Goal: Task Accomplishment & Management: Use online tool/utility

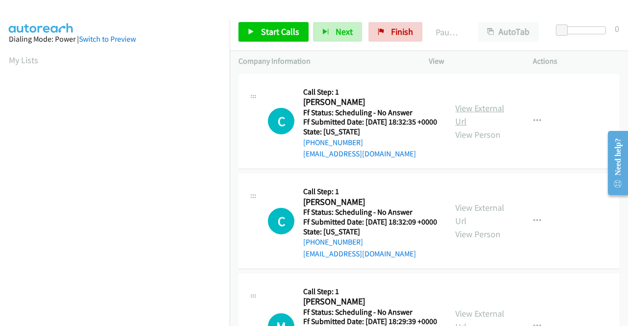
click at [466, 114] on link "View External Url" at bounding box center [479, 115] width 49 height 25
click at [274, 36] on span "Start Calls" at bounding box center [280, 31] width 38 height 11
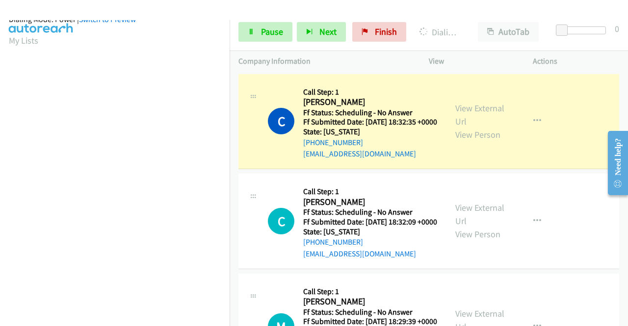
scroll to position [224, 0]
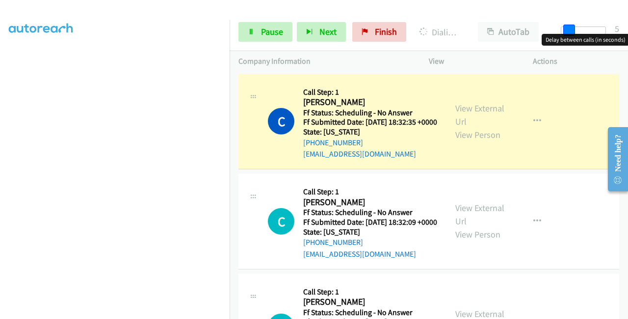
drag, startPoint x: 563, startPoint y: 27, endPoint x: 570, endPoint y: 33, distance: 9.4
click at [570, 33] on span at bounding box center [569, 31] width 12 height 12
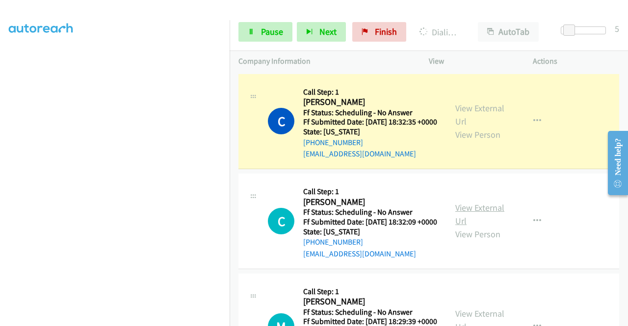
click at [457, 222] on link "View External Url" at bounding box center [479, 214] width 49 height 25
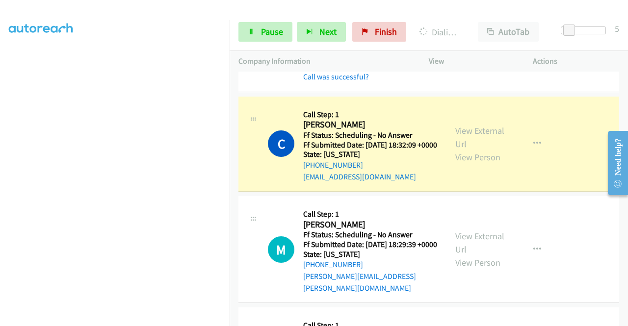
scroll to position [0, 0]
click at [463, 255] on link "View External Url" at bounding box center [479, 243] width 49 height 25
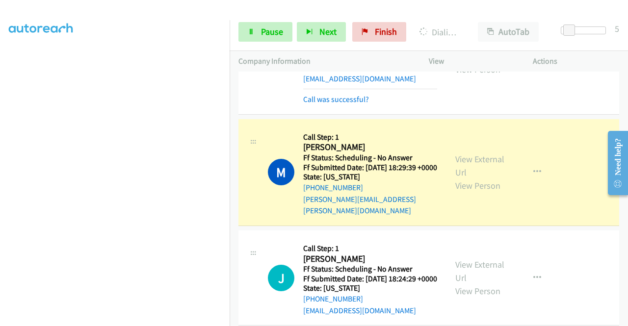
scroll to position [245, 0]
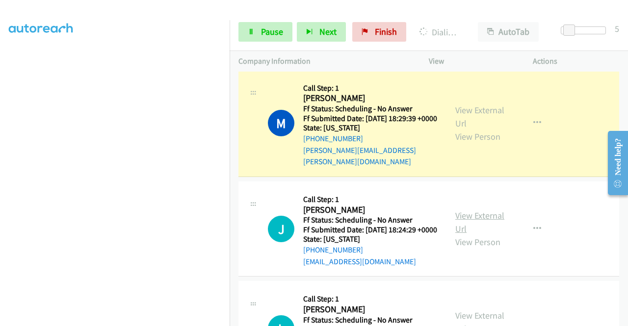
click at [463, 235] on link "View External Url" at bounding box center [479, 222] width 49 height 25
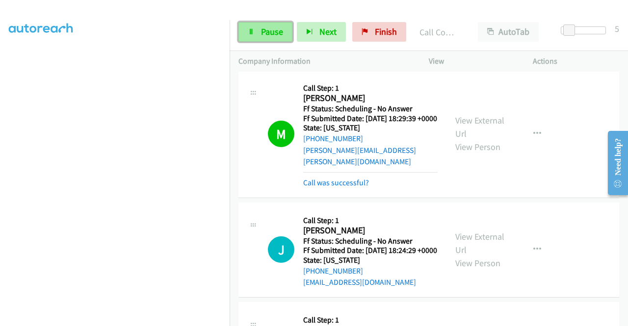
click at [277, 32] on span "Pause" at bounding box center [272, 31] width 22 height 11
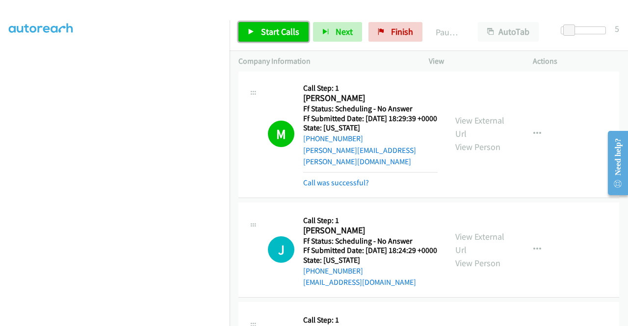
click at [259, 27] on link "Start Calls" at bounding box center [273, 32] width 70 height 20
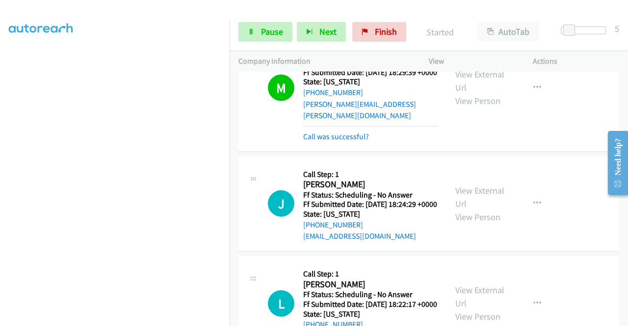
scroll to position [343, 0]
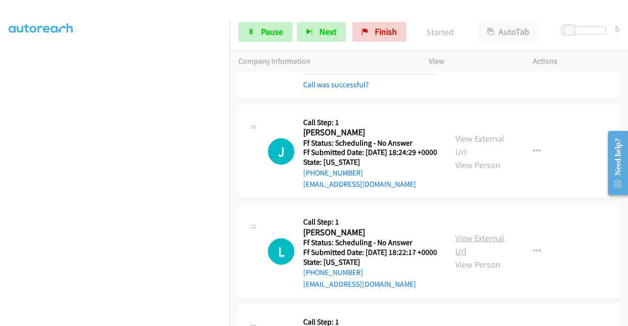
click at [485, 257] on link "View External Url" at bounding box center [479, 245] width 49 height 25
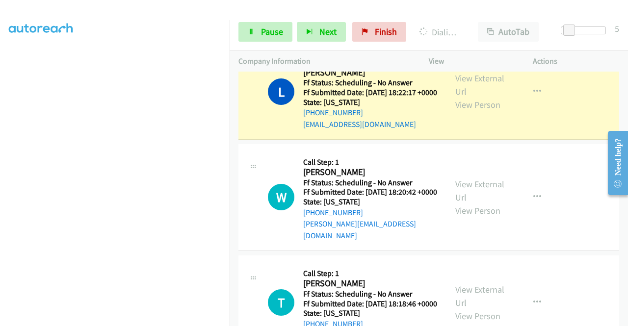
scroll to position [540, 0]
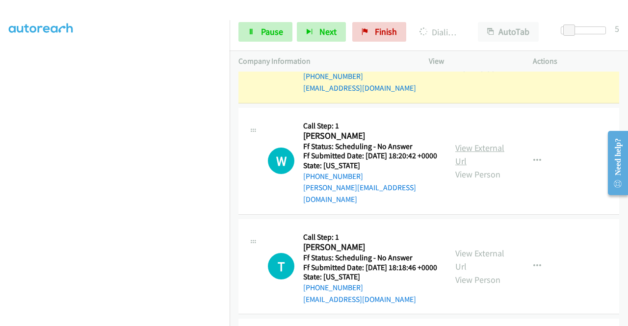
click at [460, 167] on link "View External Url" at bounding box center [479, 154] width 49 height 25
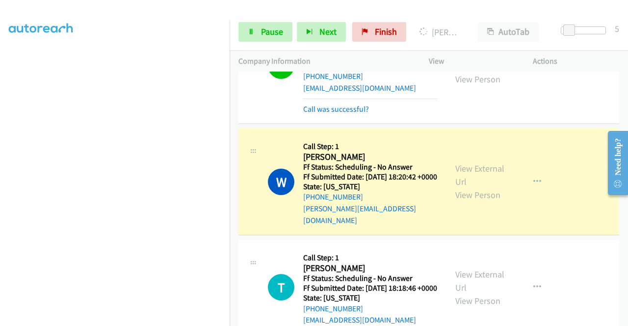
scroll to position [589, 0]
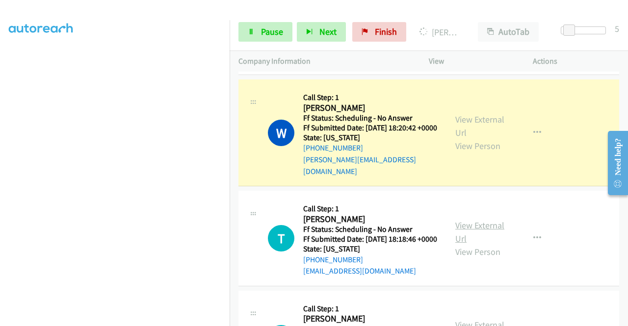
click at [490, 244] on link "View External Url" at bounding box center [479, 232] width 49 height 25
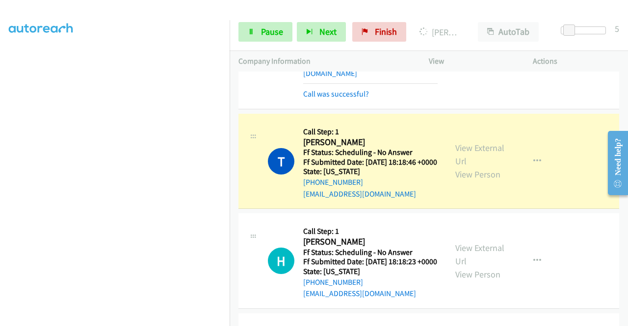
scroll to position [736, 0]
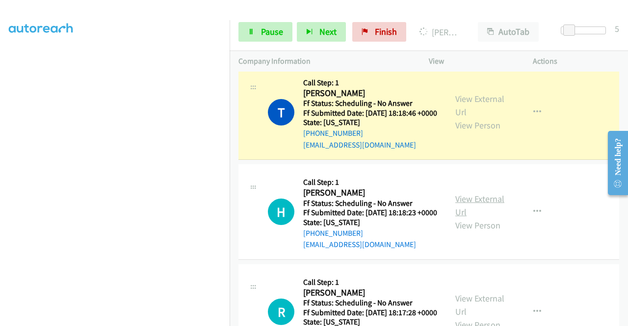
click at [461, 218] on link "View External Url" at bounding box center [479, 205] width 49 height 25
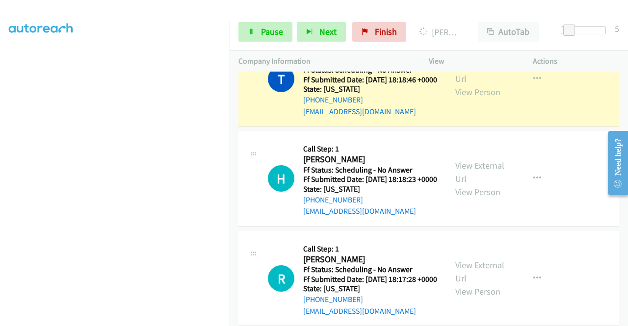
scroll to position [785, 0]
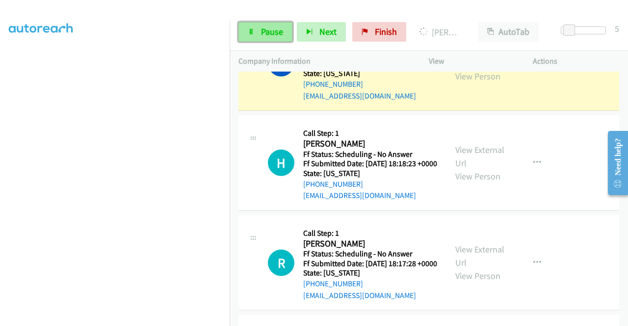
click at [266, 25] on link "Pause" at bounding box center [265, 32] width 54 height 20
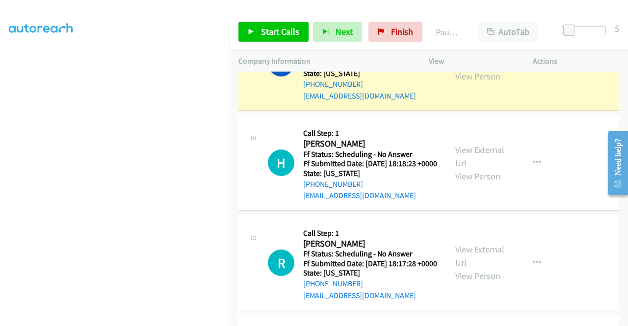
scroll to position [0, 0]
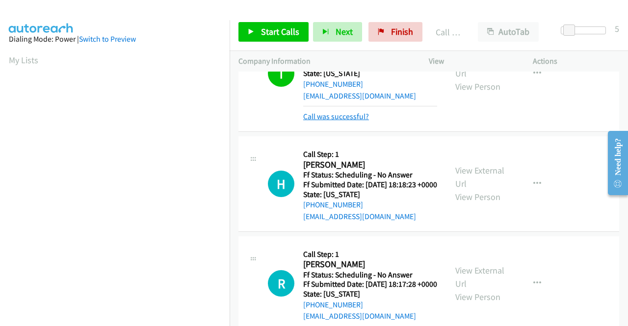
click at [354, 121] on link "Call was successful?" at bounding box center [336, 116] width 66 height 9
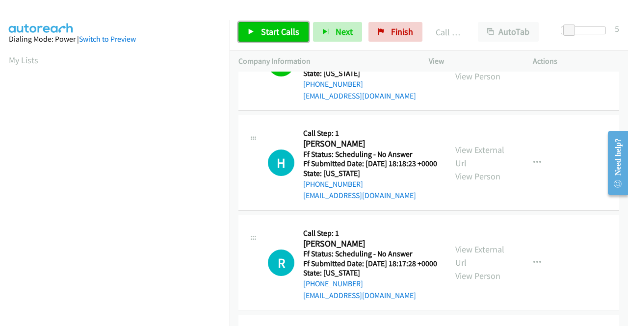
click at [284, 27] on span "Start Calls" at bounding box center [280, 31] width 38 height 11
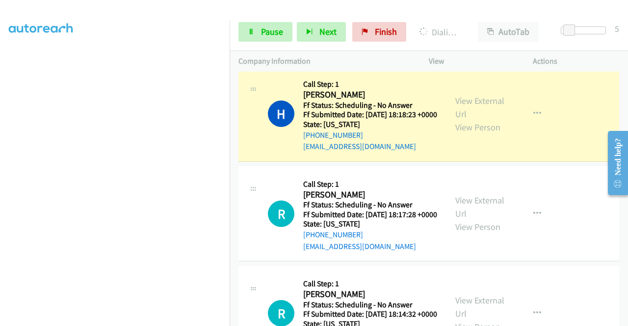
scroll to position [216, 0]
click at [468, 219] on link "View External Url" at bounding box center [479, 207] width 49 height 25
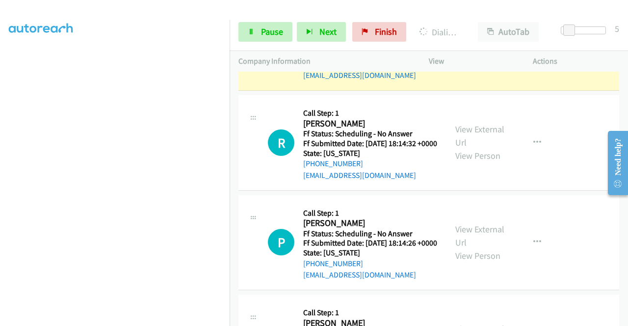
scroll to position [1030, 0]
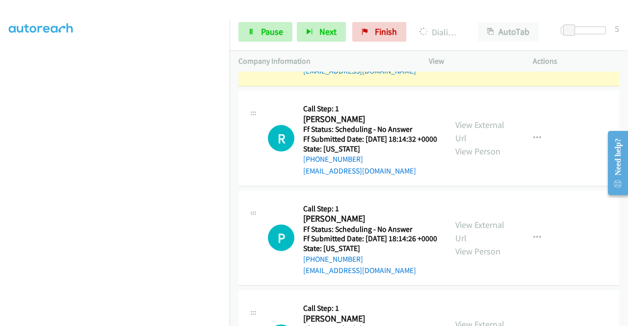
click at [479, 158] on div "View External Url View Person" at bounding box center [480, 138] width 51 height 40
click at [480, 144] on link "View External Url" at bounding box center [479, 131] width 49 height 25
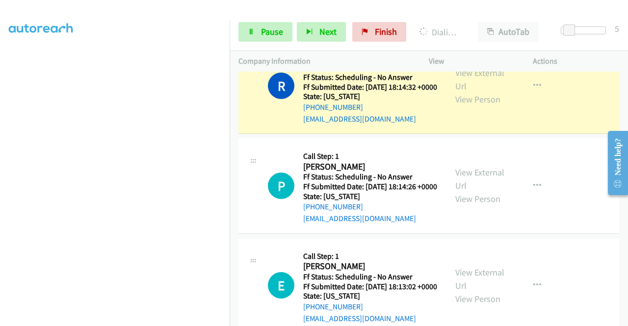
scroll to position [1129, 0]
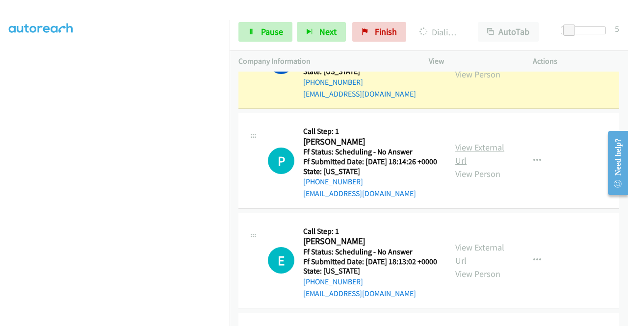
click at [472, 166] on link "View External Url" at bounding box center [479, 154] width 49 height 25
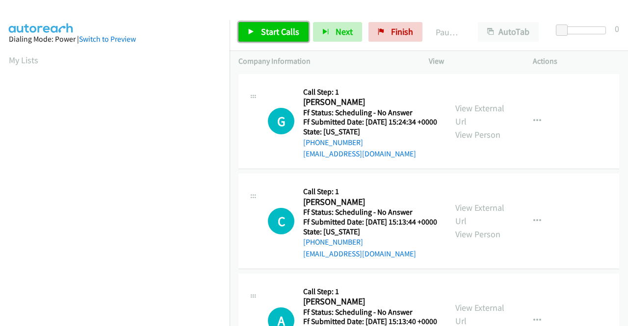
click at [274, 31] on span "Start Calls" at bounding box center [280, 31] width 38 height 11
click at [268, 30] on span "Start Calls" at bounding box center [280, 31] width 38 height 11
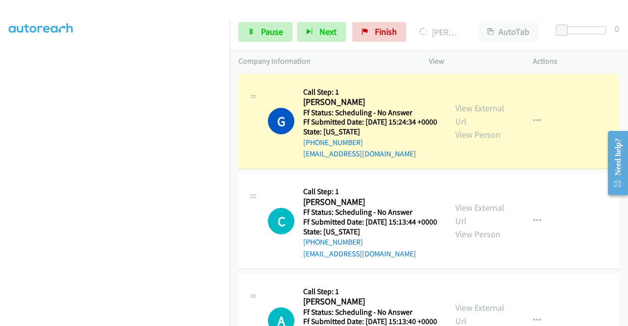
scroll to position [224, 0]
click at [483, 116] on link "View External Url" at bounding box center [479, 115] width 49 height 25
click at [455, 224] on link "View External Url" at bounding box center [479, 214] width 49 height 25
click at [273, 32] on span "Pause" at bounding box center [272, 31] width 22 height 11
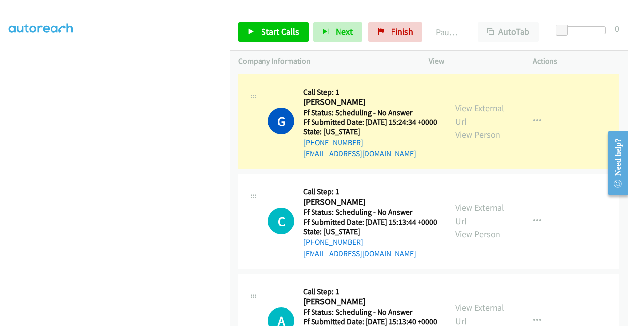
scroll to position [0, 0]
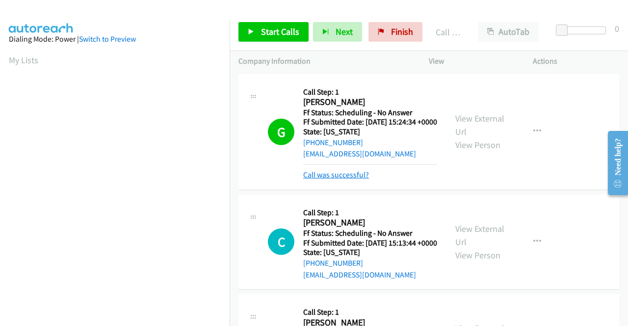
click at [344, 180] on link "Call was successful?" at bounding box center [336, 174] width 66 height 9
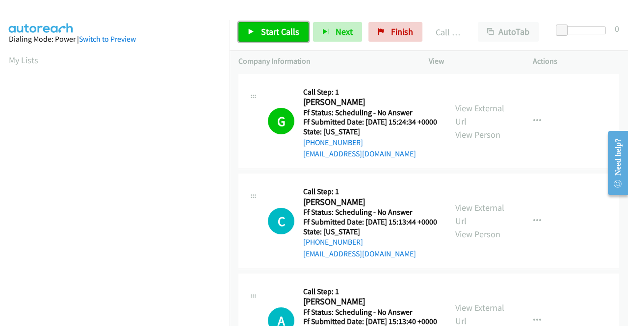
click at [269, 28] on span "Start Calls" at bounding box center [280, 31] width 38 height 11
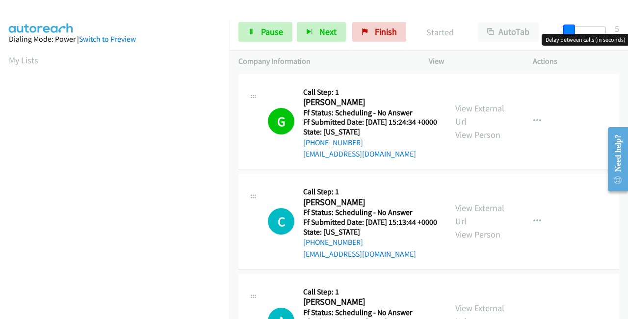
drag, startPoint x: 565, startPoint y: 27, endPoint x: 570, endPoint y: 34, distance: 8.7
click at [570, 34] on body "Start Calls Pause Next Finish Started AutoTab AutoTab 5 Company Information Inf…" at bounding box center [314, 23] width 628 height 47
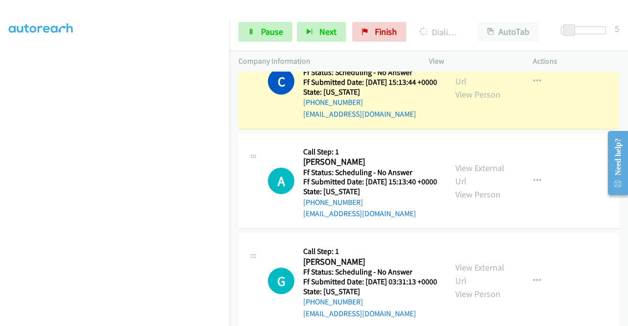
scroll to position [147, 0]
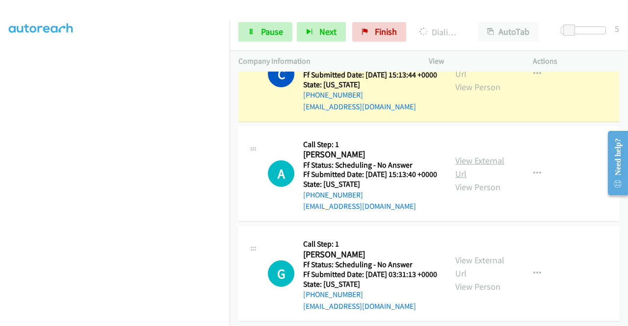
click at [488, 180] on link "View External Url" at bounding box center [479, 167] width 49 height 25
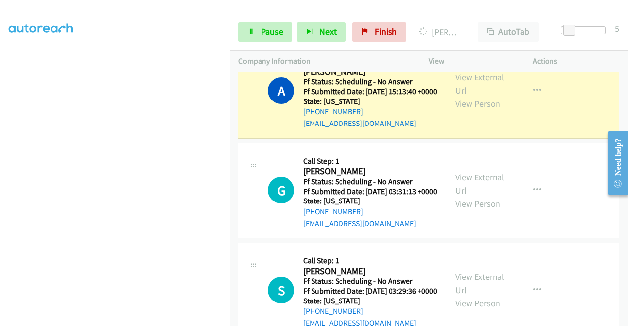
scroll to position [256, 0]
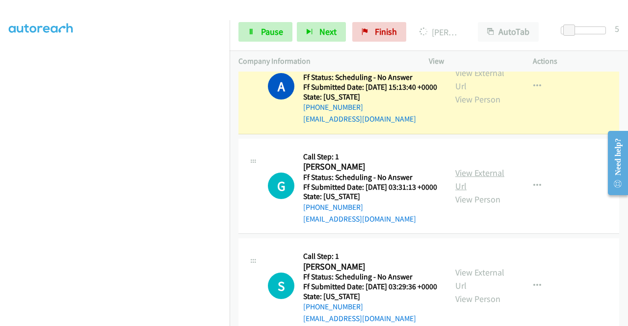
click at [472, 192] on link "View External Url" at bounding box center [479, 179] width 49 height 25
click at [268, 27] on span "Pause" at bounding box center [272, 31] width 22 height 11
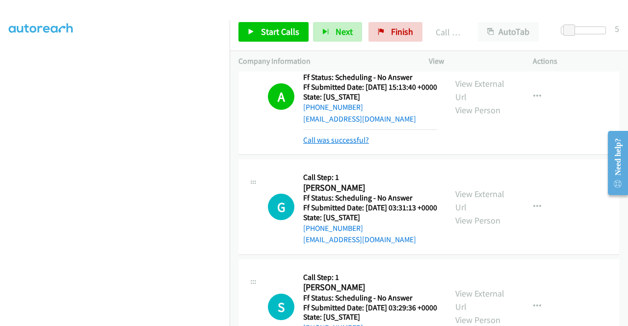
click at [354, 145] on link "Call was successful?" at bounding box center [336, 139] width 66 height 9
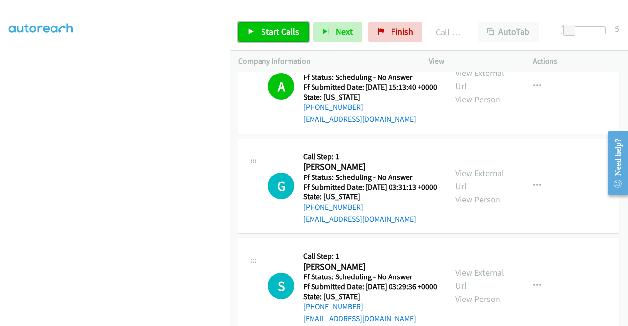
click at [259, 30] on link "Start Calls" at bounding box center [273, 32] width 70 height 20
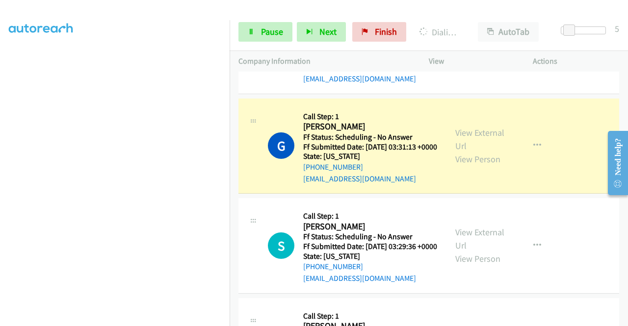
scroll to position [305, 0]
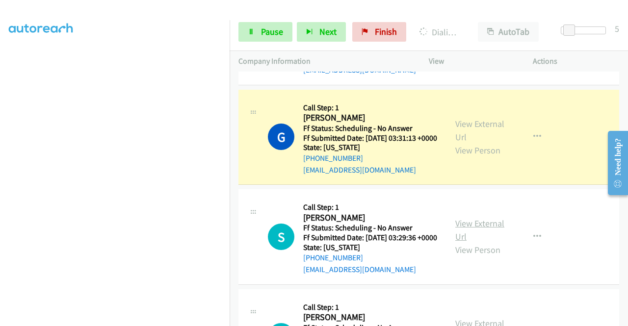
click at [455, 242] on link "View External Url" at bounding box center [479, 230] width 49 height 25
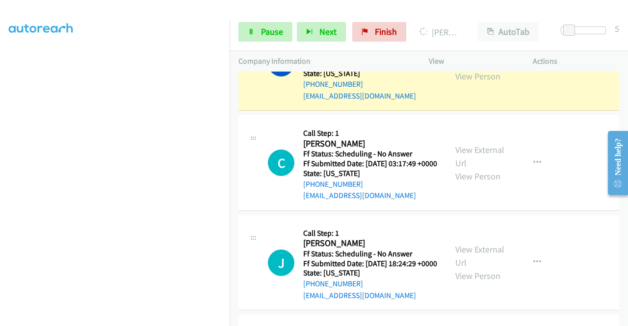
scroll to position [501, 0]
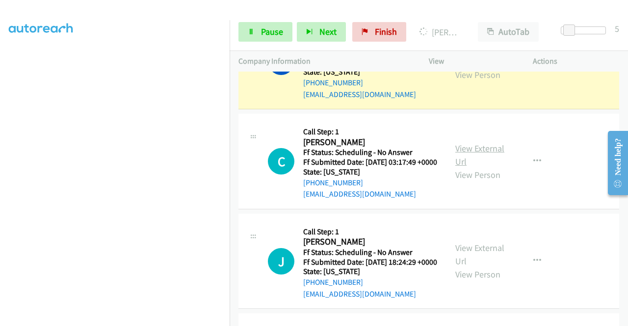
click at [467, 167] on link "View External Url" at bounding box center [479, 155] width 49 height 25
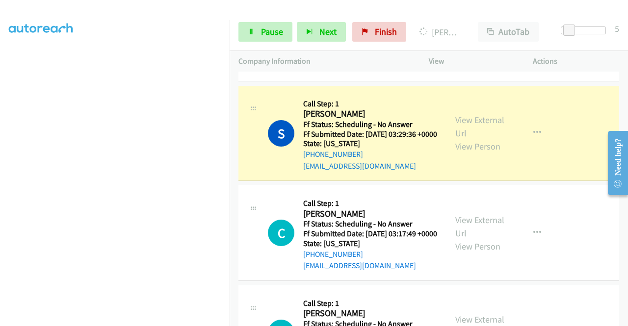
scroll to position [452, 0]
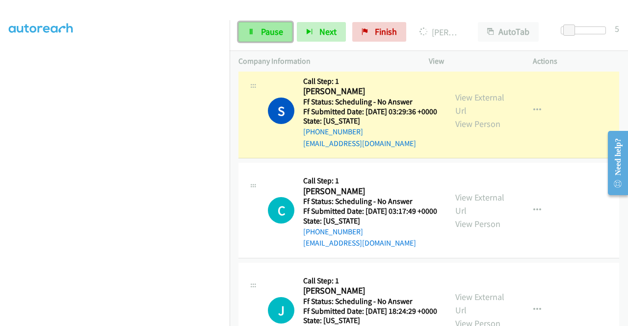
click at [282, 36] on span "Pause" at bounding box center [272, 31] width 22 height 11
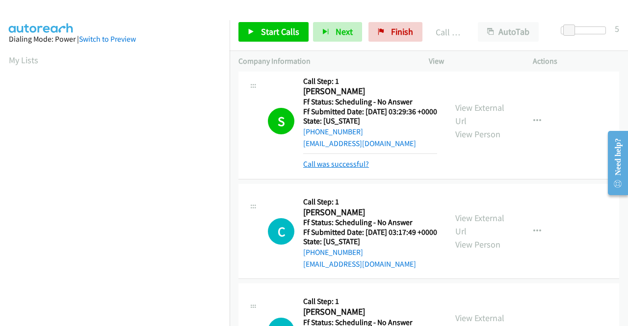
click at [345, 169] on link "Call was successful?" at bounding box center [336, 163] width 66 height 9
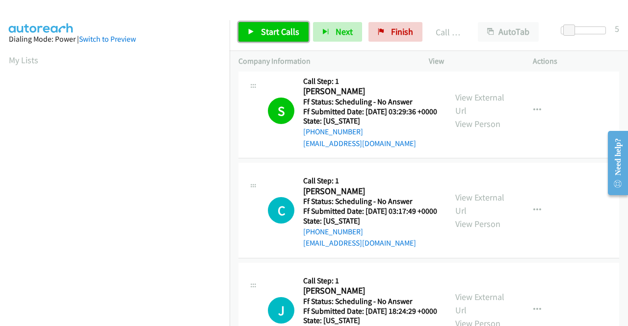
click at [262, 27] on span "Start Calls" at bounding box center [280, 31] width 38 height 11
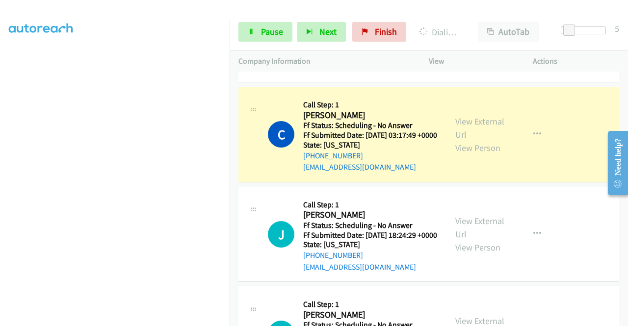
scroll to position [550, 0]
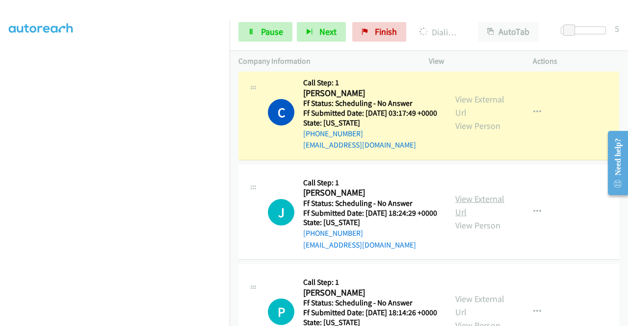
click at [470, 218] on link "View External Url" at bounding box center [479, 205] width 49 height 25
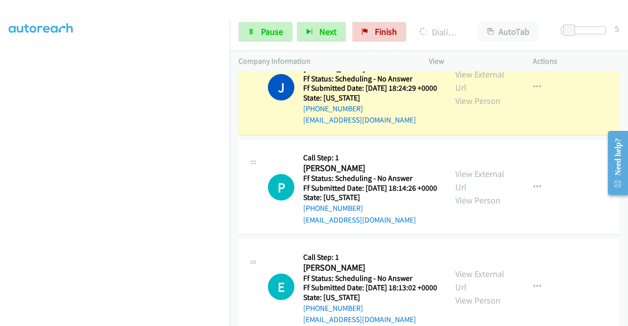
scroll to position [697, 0]
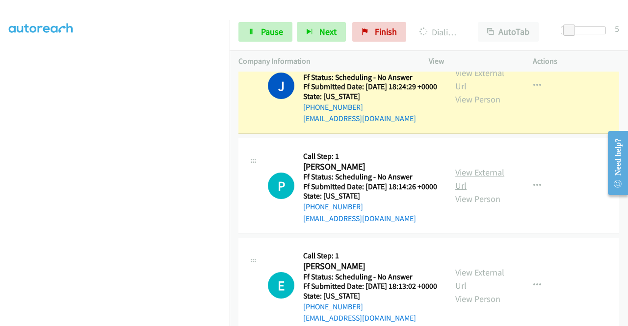
click at [481, 191] on link "View External Url" at bounding box center [479, 179] width 49 height 25
click at [274, 28] on span "Pause" at bounding box center [272, 31] width 22 height 11
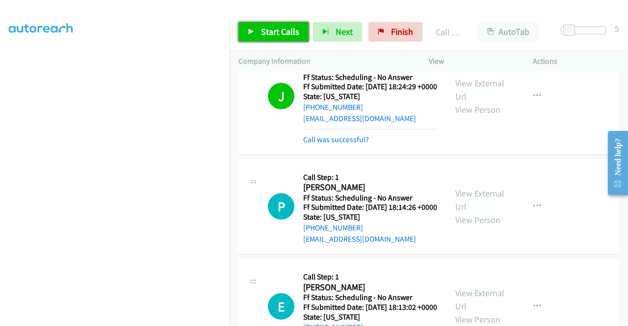
click at [280, 35] on span "Start Calls" at bounding box center [280, 31] width 38 height 11
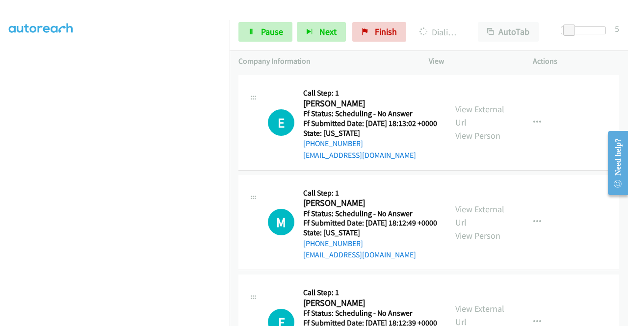
scroll to position [894, 0]
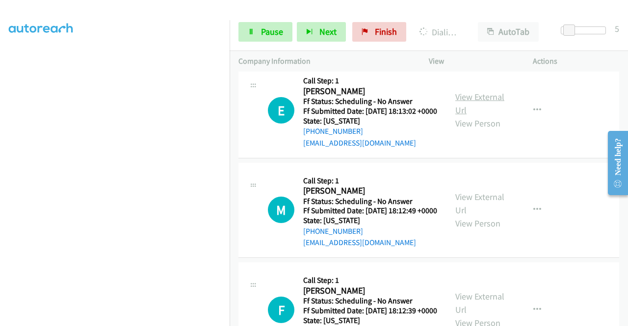
click at [475, 116] on link "View External Url" at bounding box center [479, 103] width 49 height 25
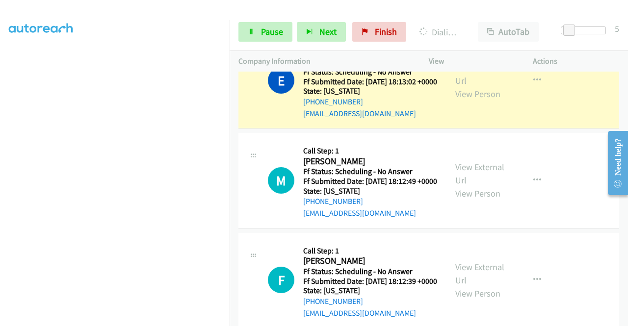
scroll to position [953, 0]
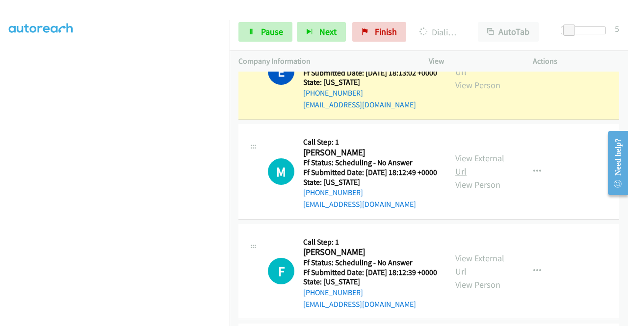
click at [488, 177] on link "View External Url" at bounding box center [479, 165] width 49 height 25
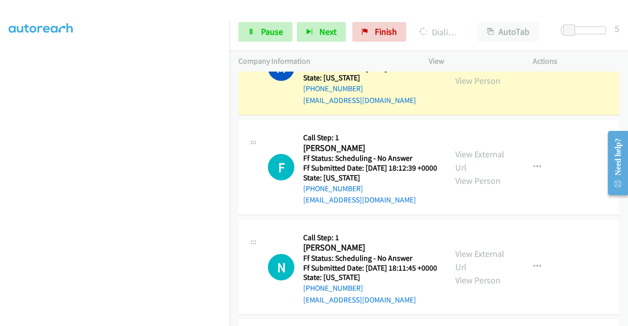
scroll to position [1100, 0]
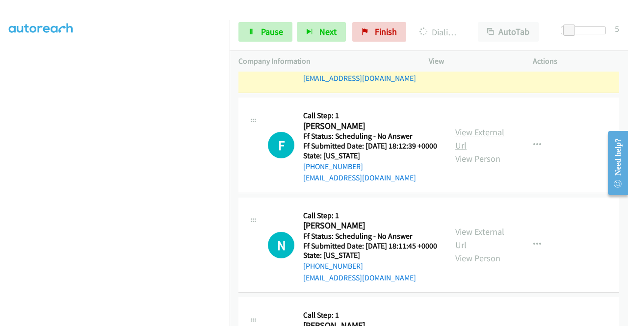
click at [470, 151] on link "View External Url" at bounding box center [479, 139] width 49 height 25
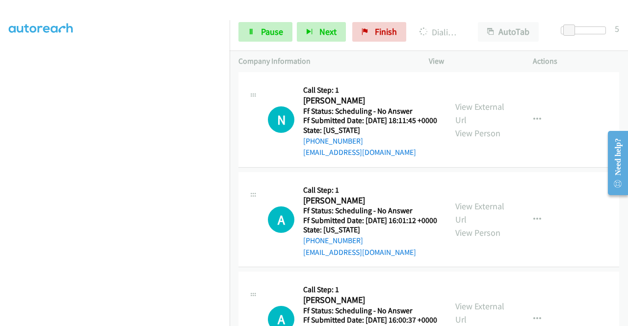
scroll to position [1247, 0]
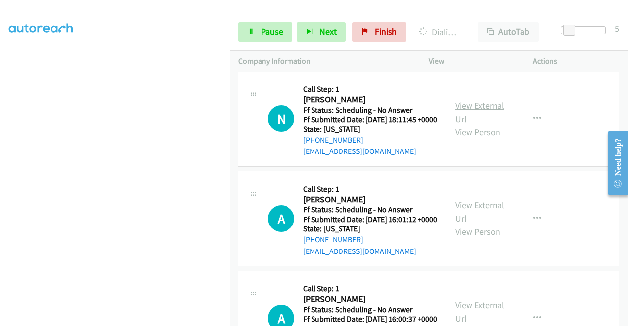
click at [472, 125] on link "View External Url" at bounding box center [479, 112] width 49 height 25
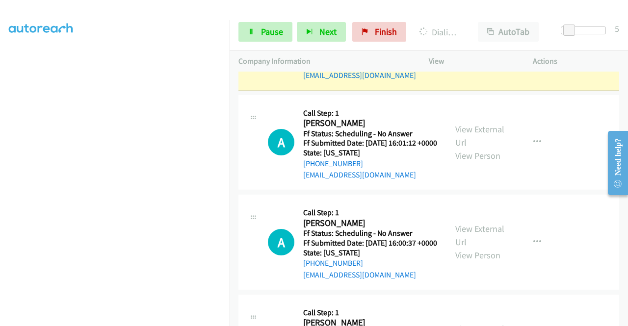
scroll to position [1345, 0]
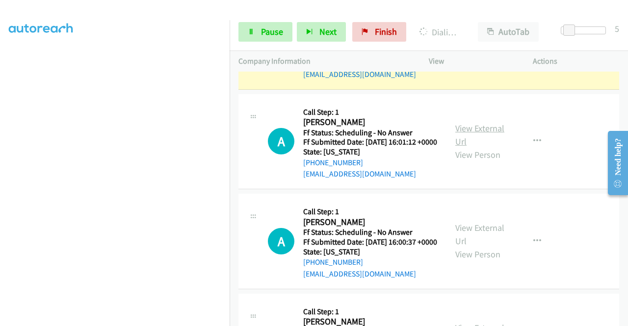
click at [476, 147] on link "View External Url" at bounding box center [479, 135] width 49 height 25
click at [252, 24] on link "Pause" at bounding box center [265, 32] width 54 height 20
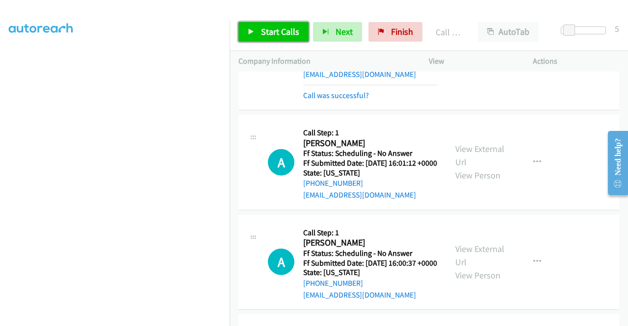
click at [283, 31] on span "Start Calls" at bounding box center [280, 31] width 38 height 11
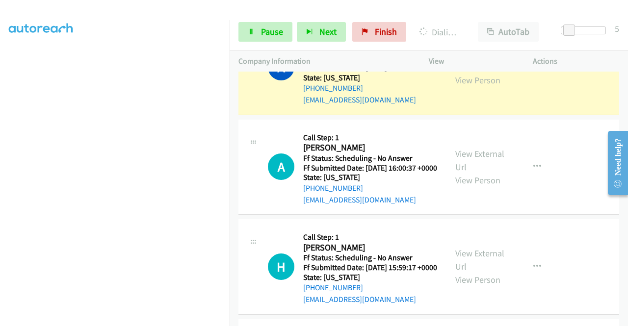
scroll to position [1444, 0]
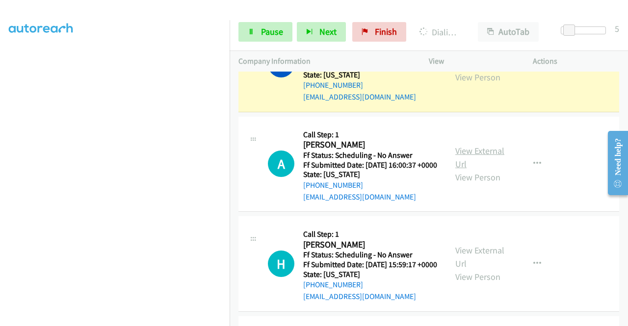
click at [463, 170] on link "View External Url" at bounding box center [479, 157] width 49 height 25
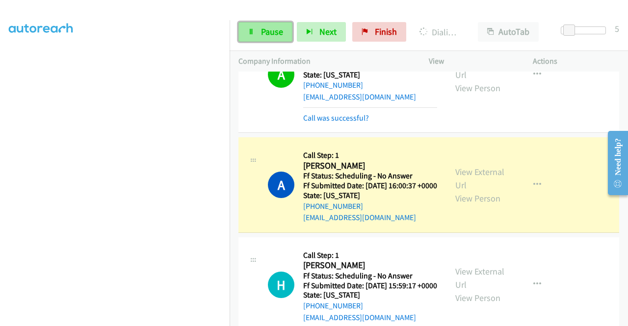
click at [273, 27] on span "Pause" at bounding box center [272, 31] width 22 height 11
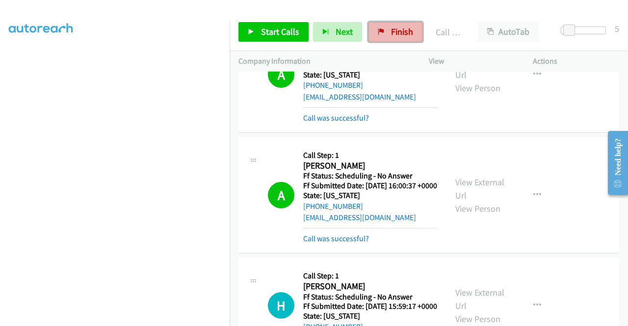
click at [391, 30] on span "Finish" at bounding box center [402, 31] width 22 height 11
